Goal: Find specific page/section: Find specific page/section

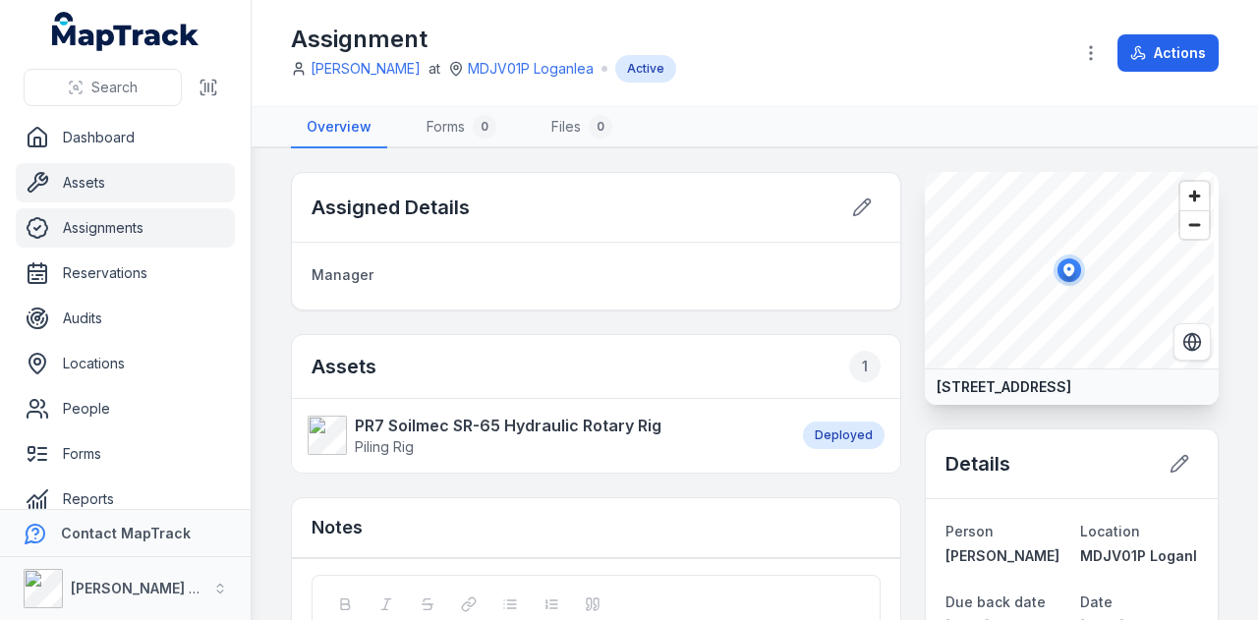
click at [128, 189] on link "Assets" at bounding box center [125, 182] width 219 height 39
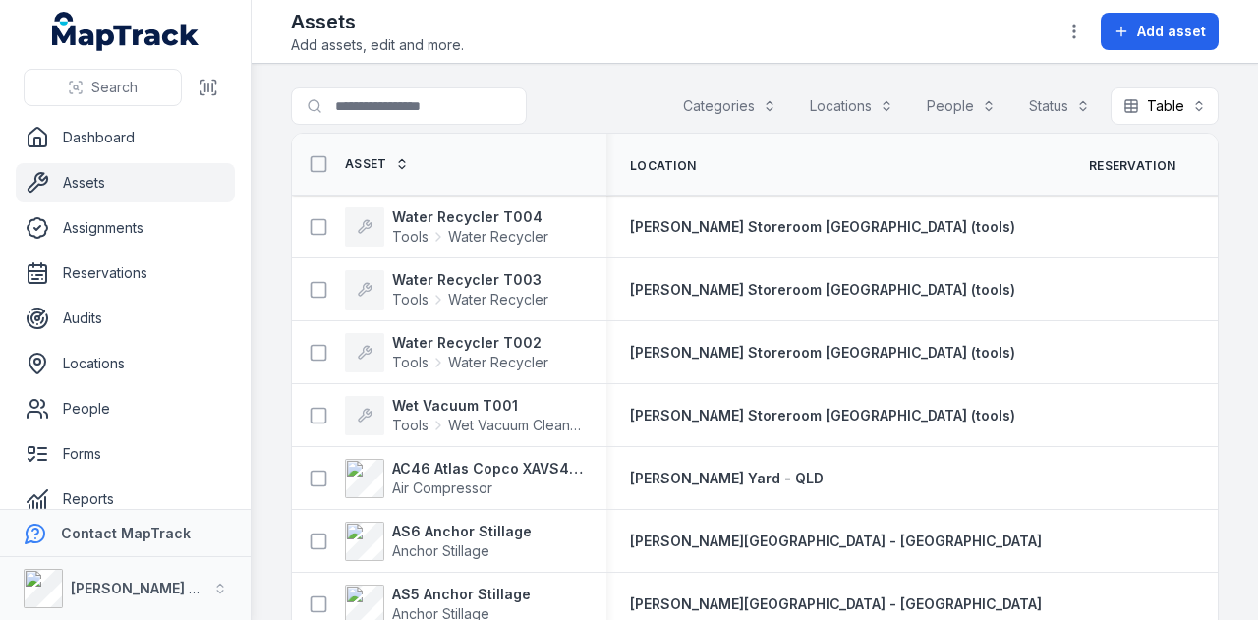
click at [741, 110] on button "Categories" at bounding box center [729, 105] width 119 height 37
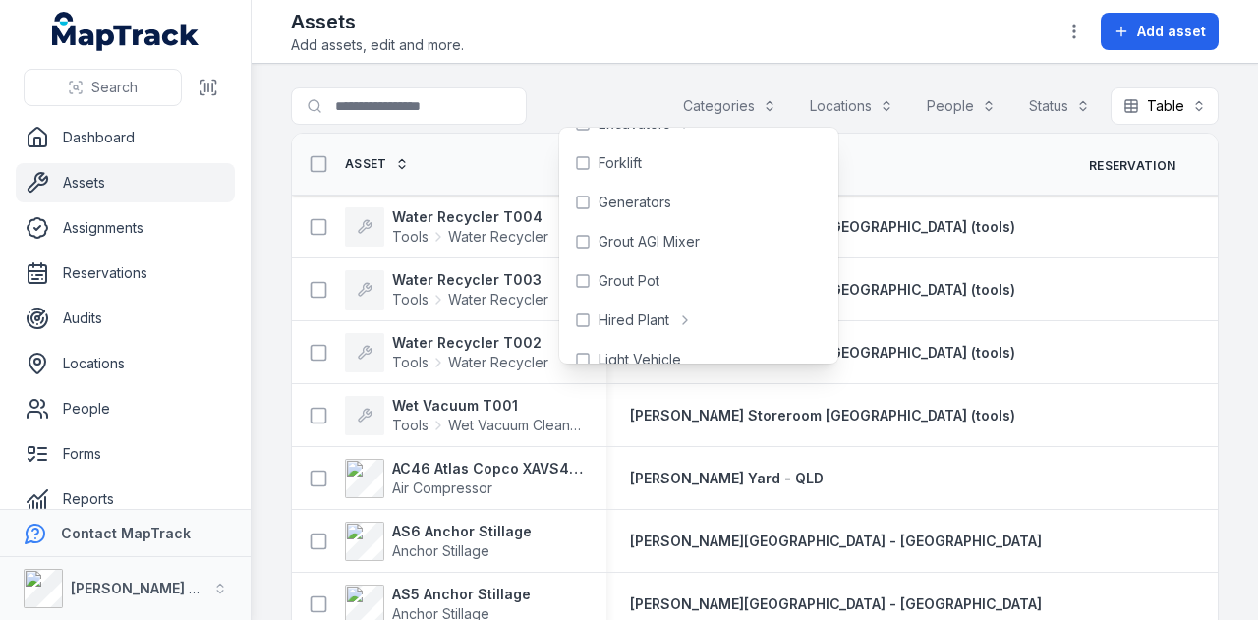
scroll to position [515, 0]
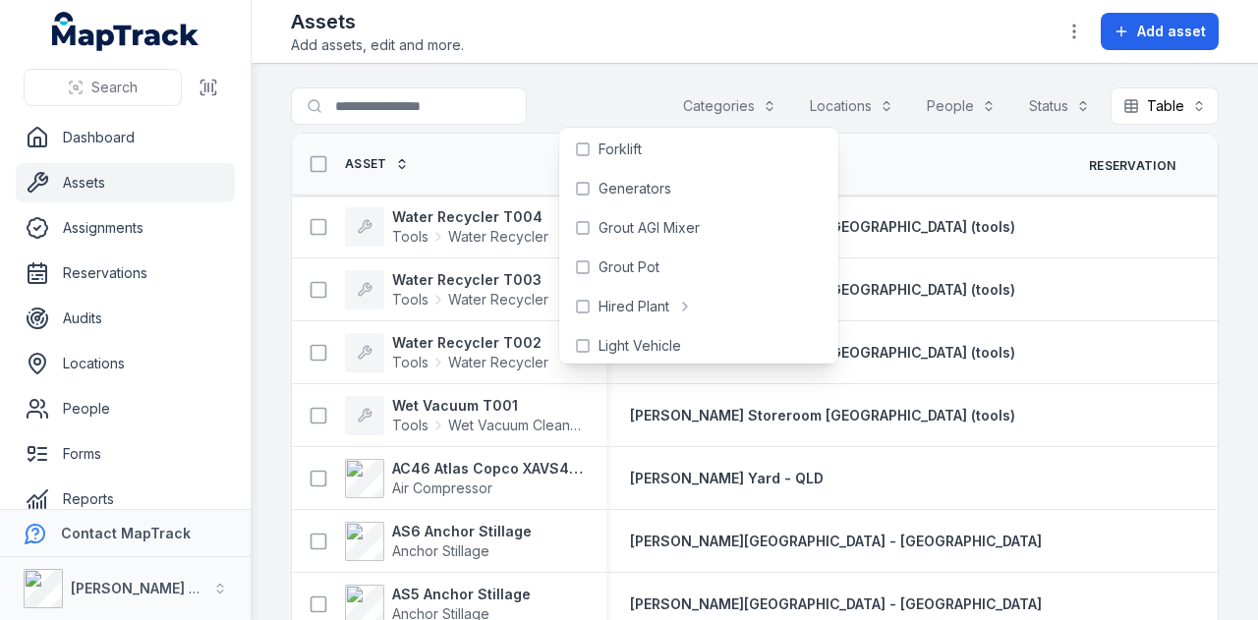
click at [606, 84] on main "Search for assets Categories Locations People Status Table ***** Asset Location…" at bounding box center [755, 342] width 1006 height 556
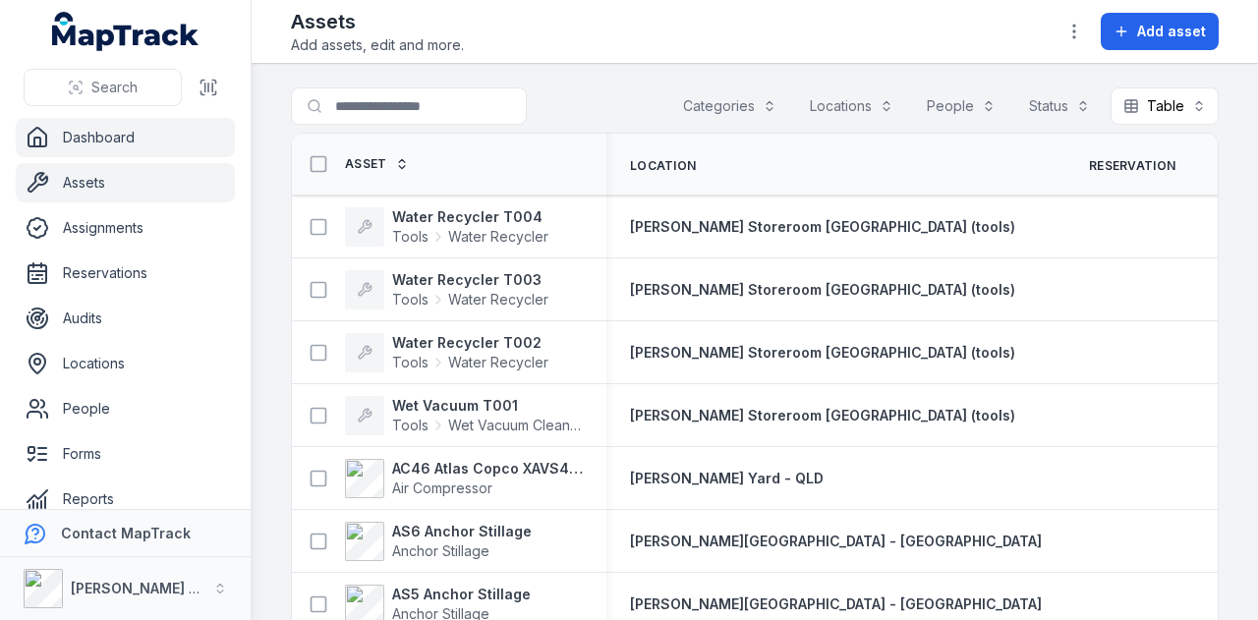
click at [165, 139] on link "Dashboard" at bounding box center [125, 137] width 219 height 39
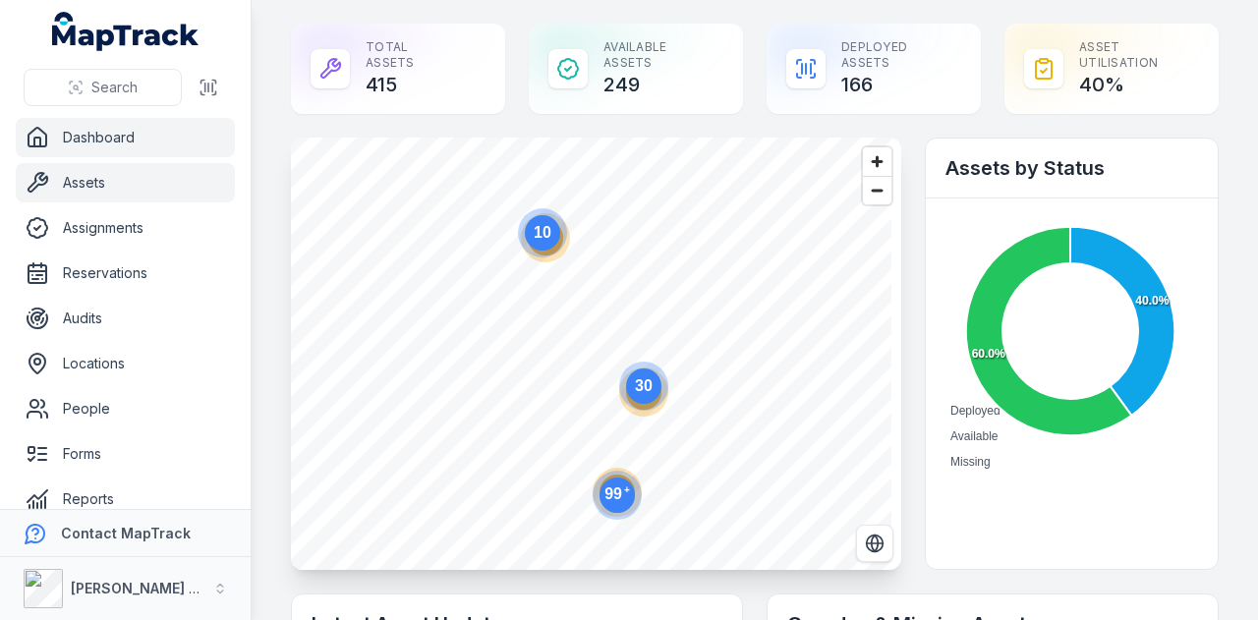
click at [157, 196] on link "Assets" at bounding box center [125, 182] width 219 height 39
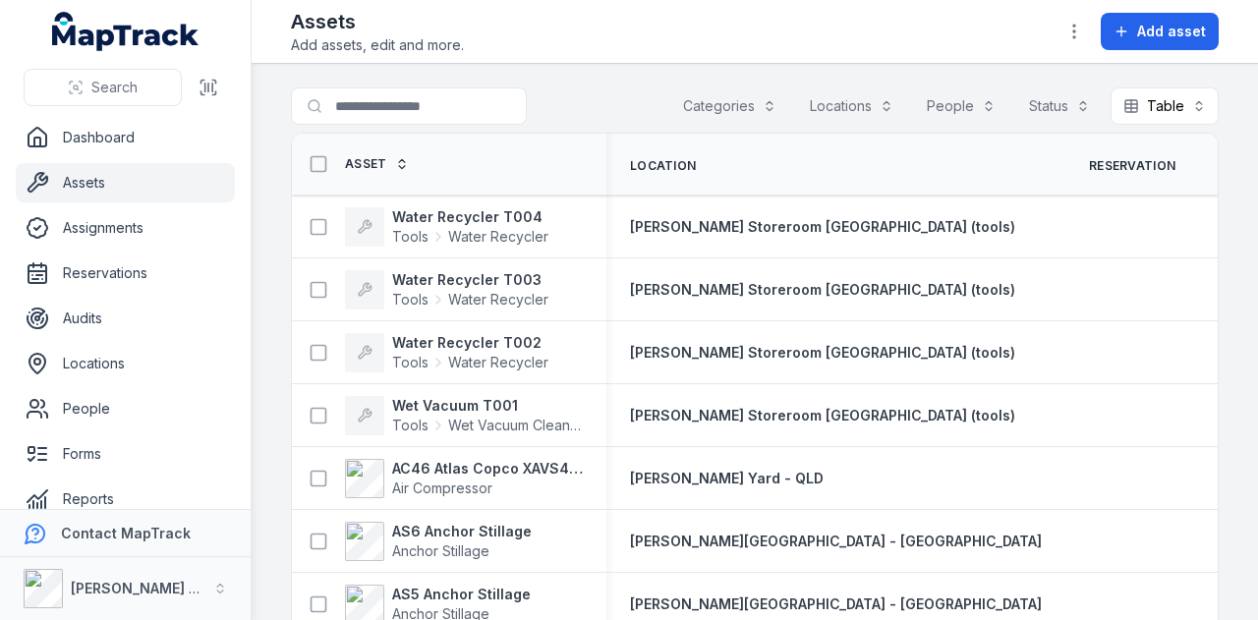
click at [732, 97] on button "Categories" at bounding box center [729, 105] width 119 height 37
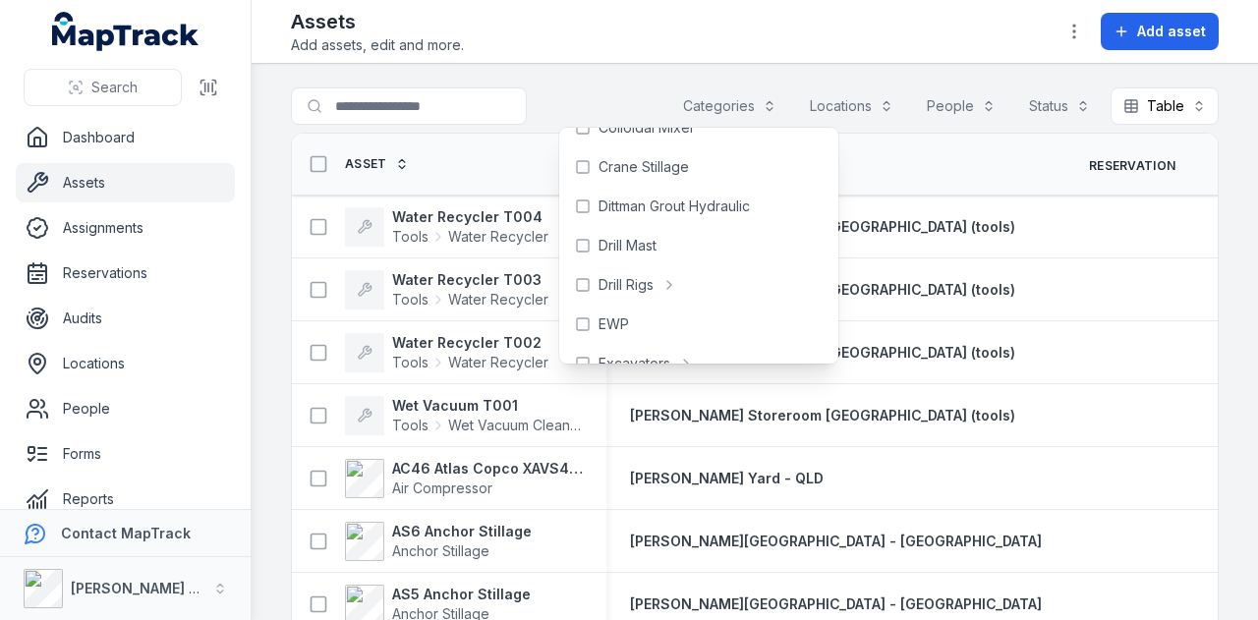
scroll to position [270, 0]
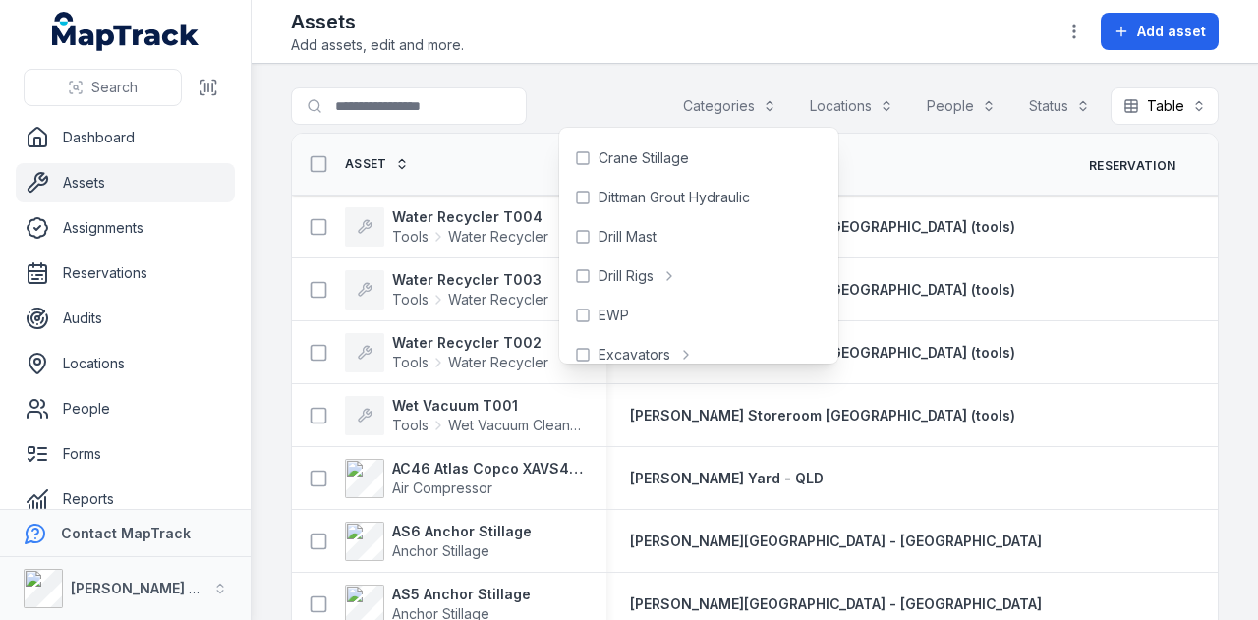
click at [510, 72] on main "Search for assets Categories Locations People Status Table ***** Asset Location…" at bounding box center [755, 342] width 1006 height 556
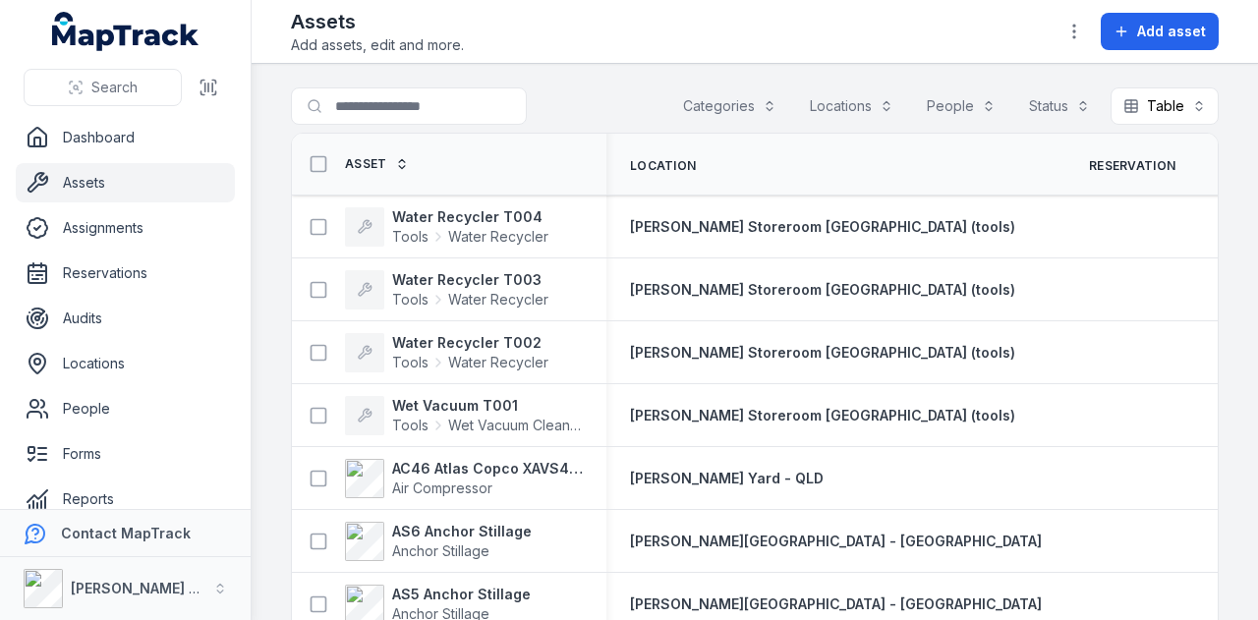
click at [603, 97] on div at bounding box center [448, 105] width 314 height 37
click at [170, 139] on link "Dashboard" at bounding box center [125, 137] width 219 height 39
